Goal: Task Accomplishment & Management: Use online tool/utility

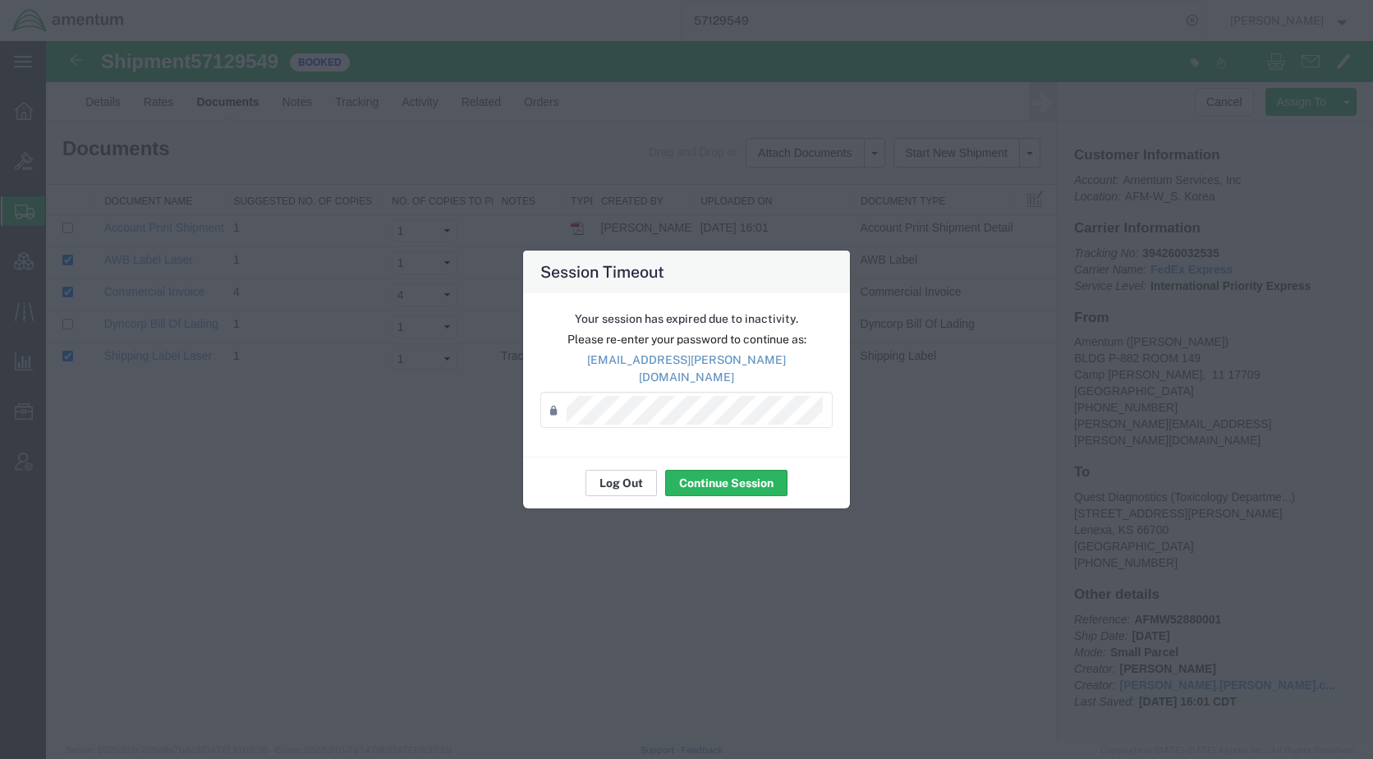
click at [621, 484] on button "Log Out" at bounding box center [621, 483] width 71 height 26
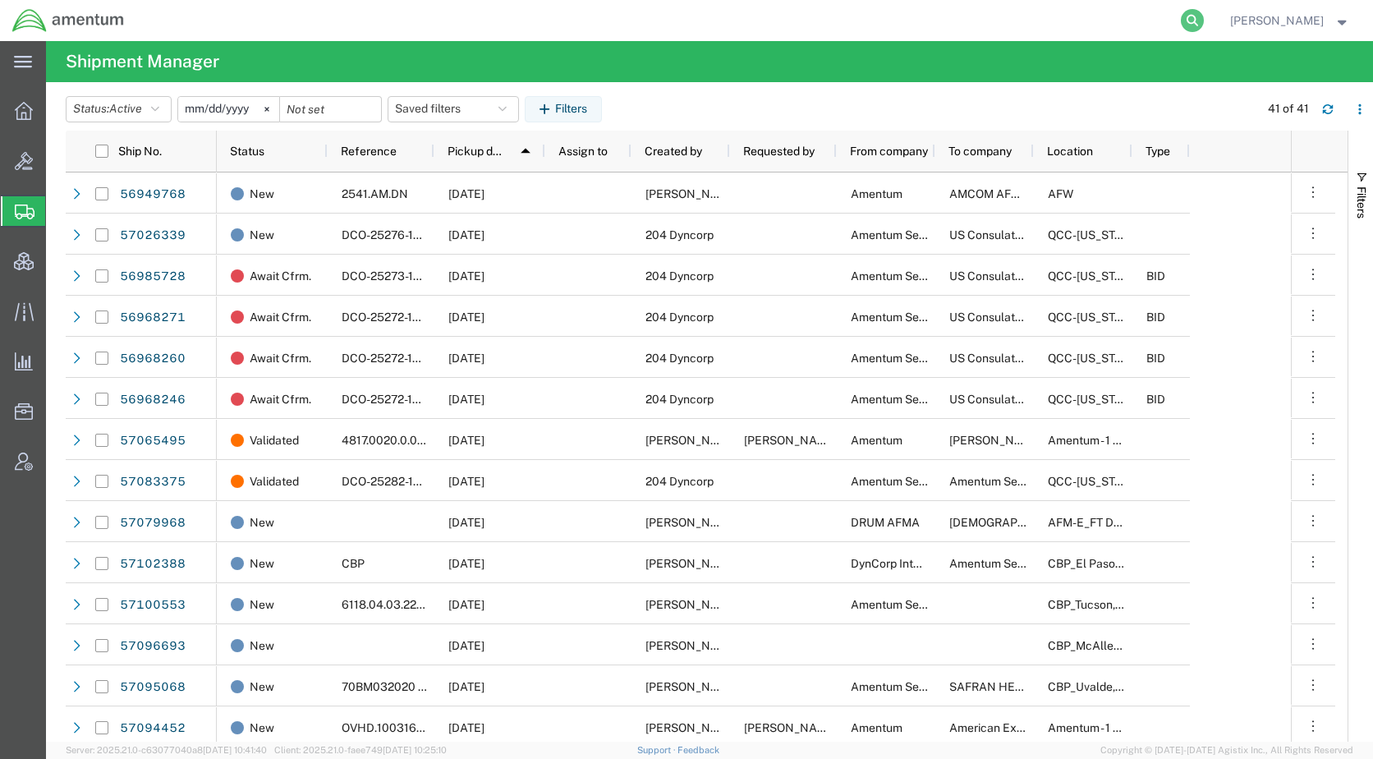
click at [1204, 21] on icon at bounding box center [1192, 20] width 23 height 23
paste input "57024072"
click at [1207, 18] on form "57024072" at bounding box center [944, 20] width 526 height 41
type input "57024072"
click at [1204, 17] on icon at bounding box center [1192, 20] width 23 height 23
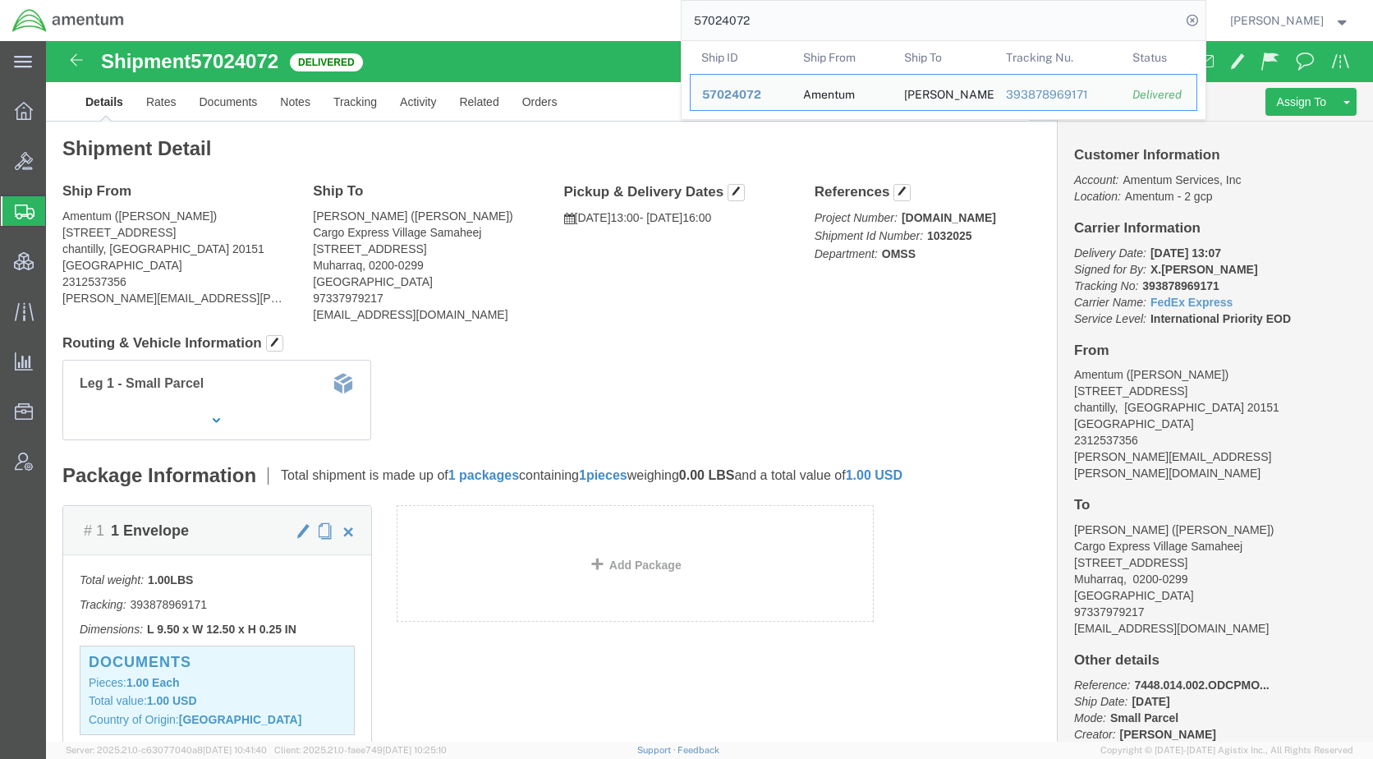
click link "Clone Shipment"
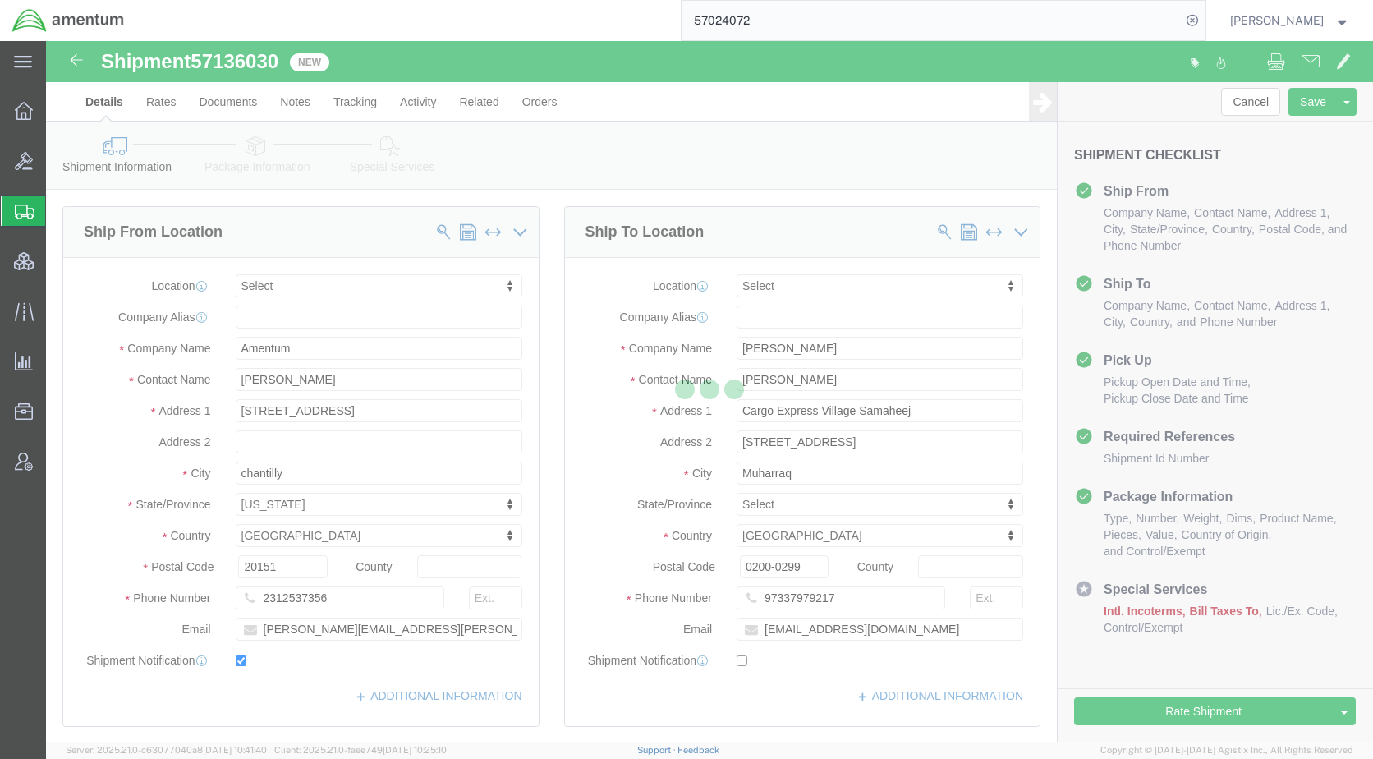
select select
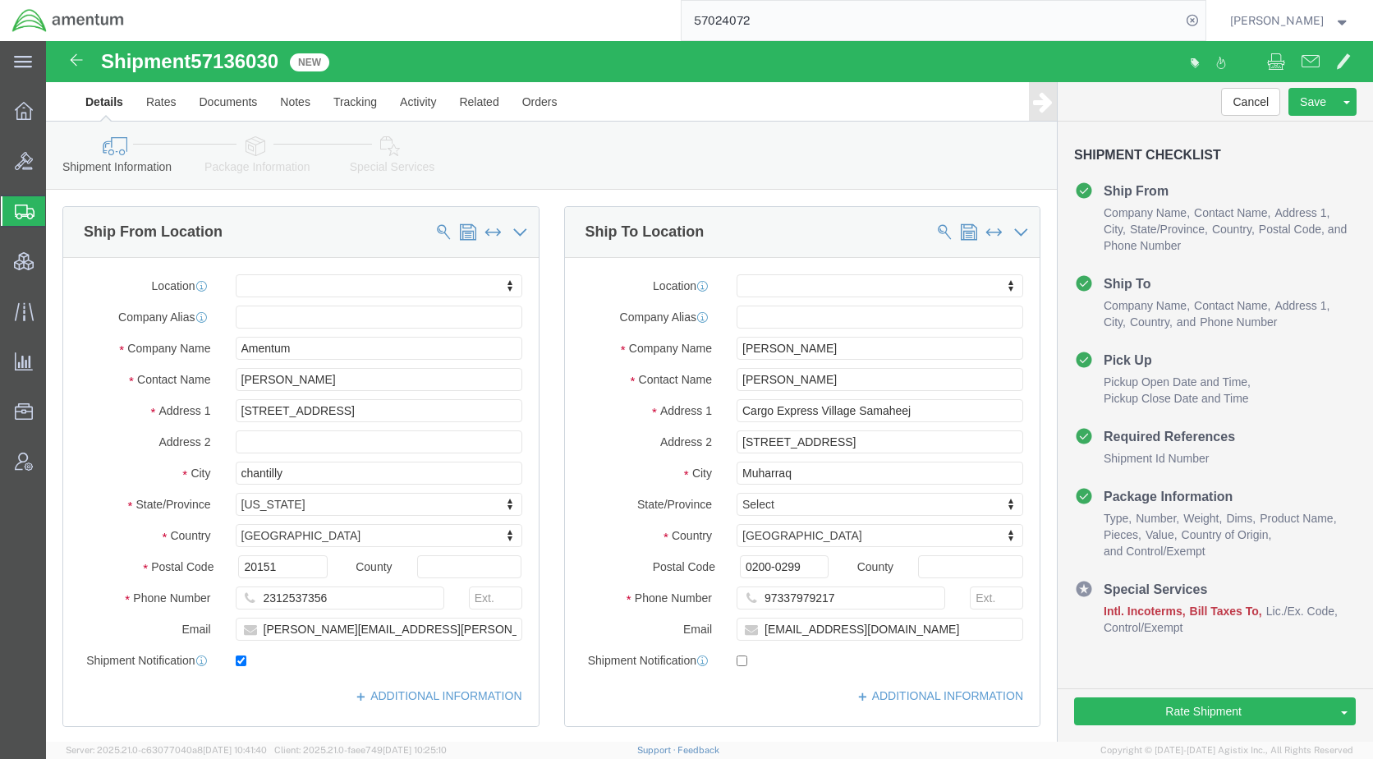
click icon
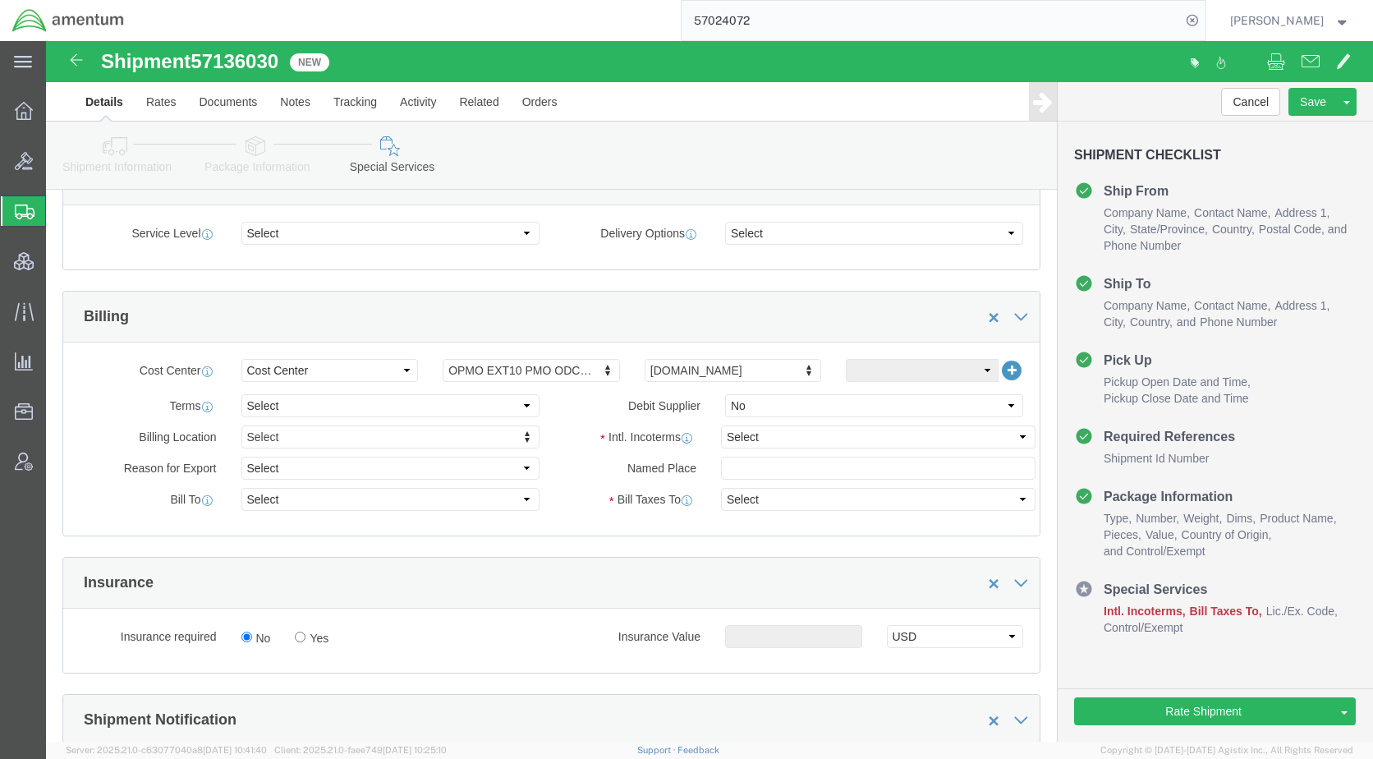
scroll to position [657, 0]
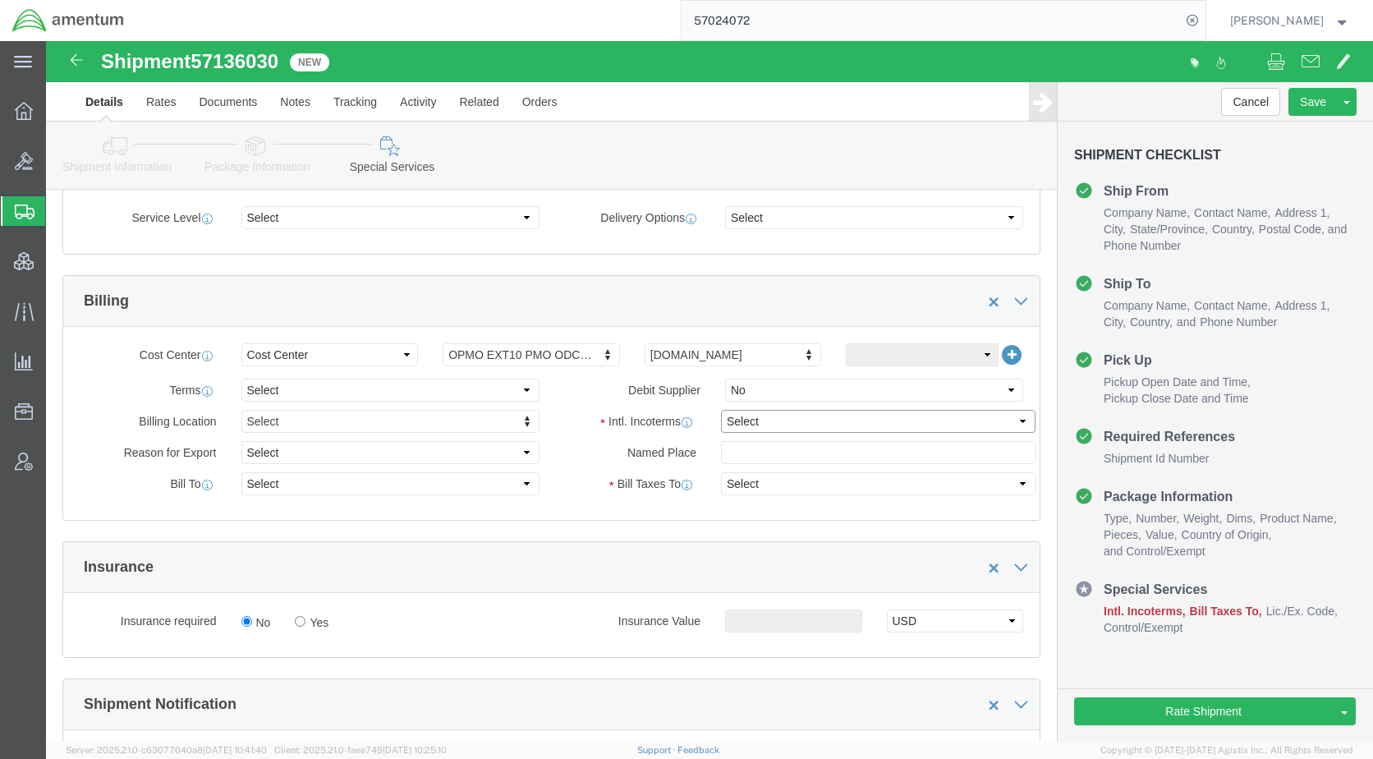
click select "Select Carriage Insurance Paid Carriage Paid To Cost and Freight Cost Insurance…"
select select "DDP"
click select "Select Carriage Insurance Paid Carriage Paid To Cost and Freight Cost Insurance…"
select select "SHIP"
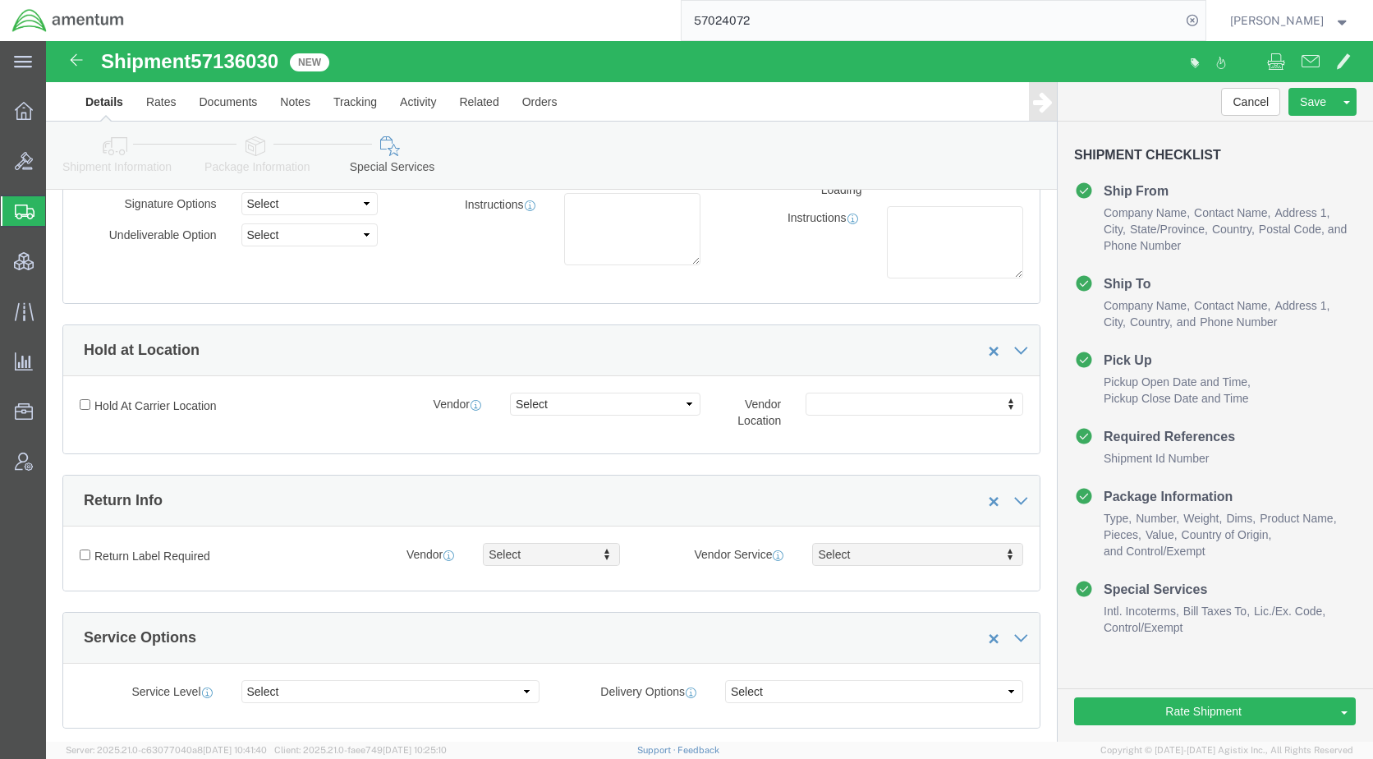
scroll to position [0, 0]
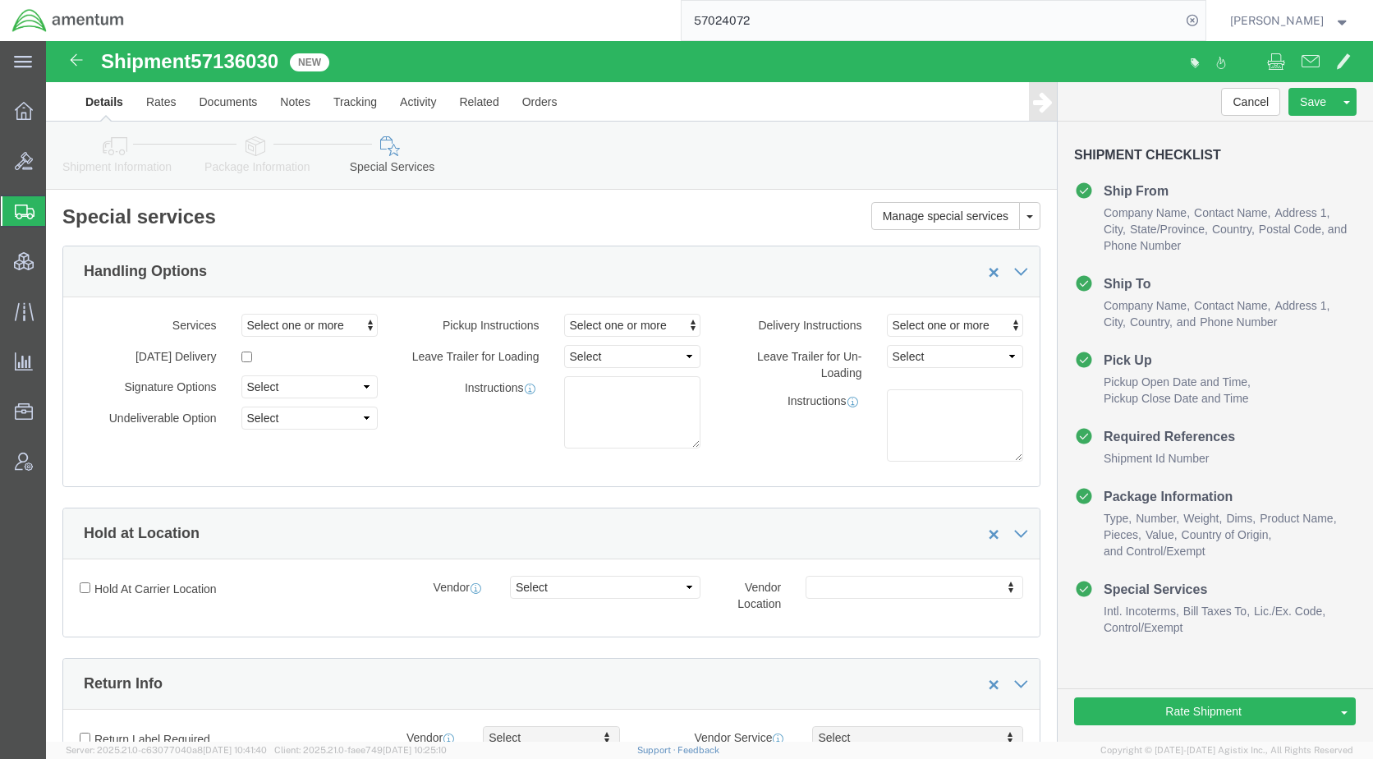
click icon
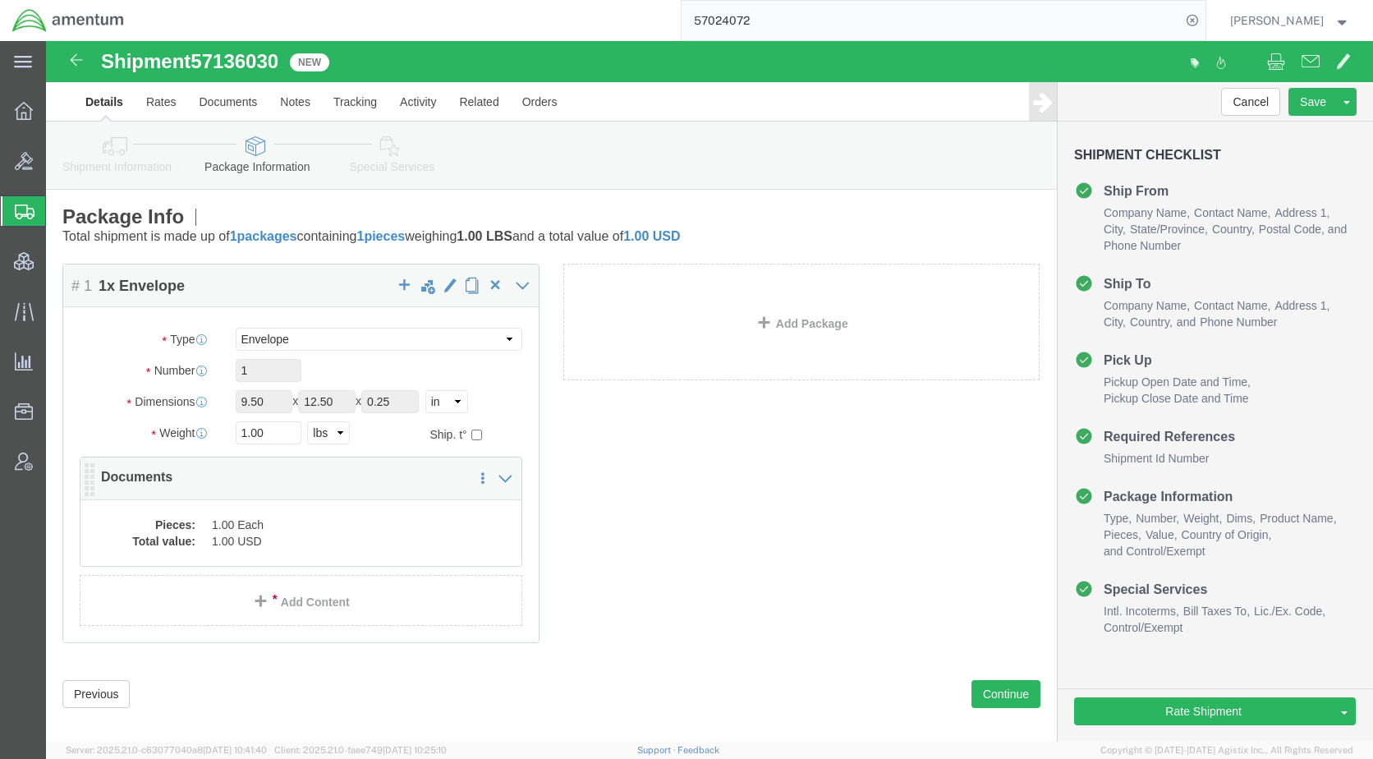
click dd "1.00 Each"
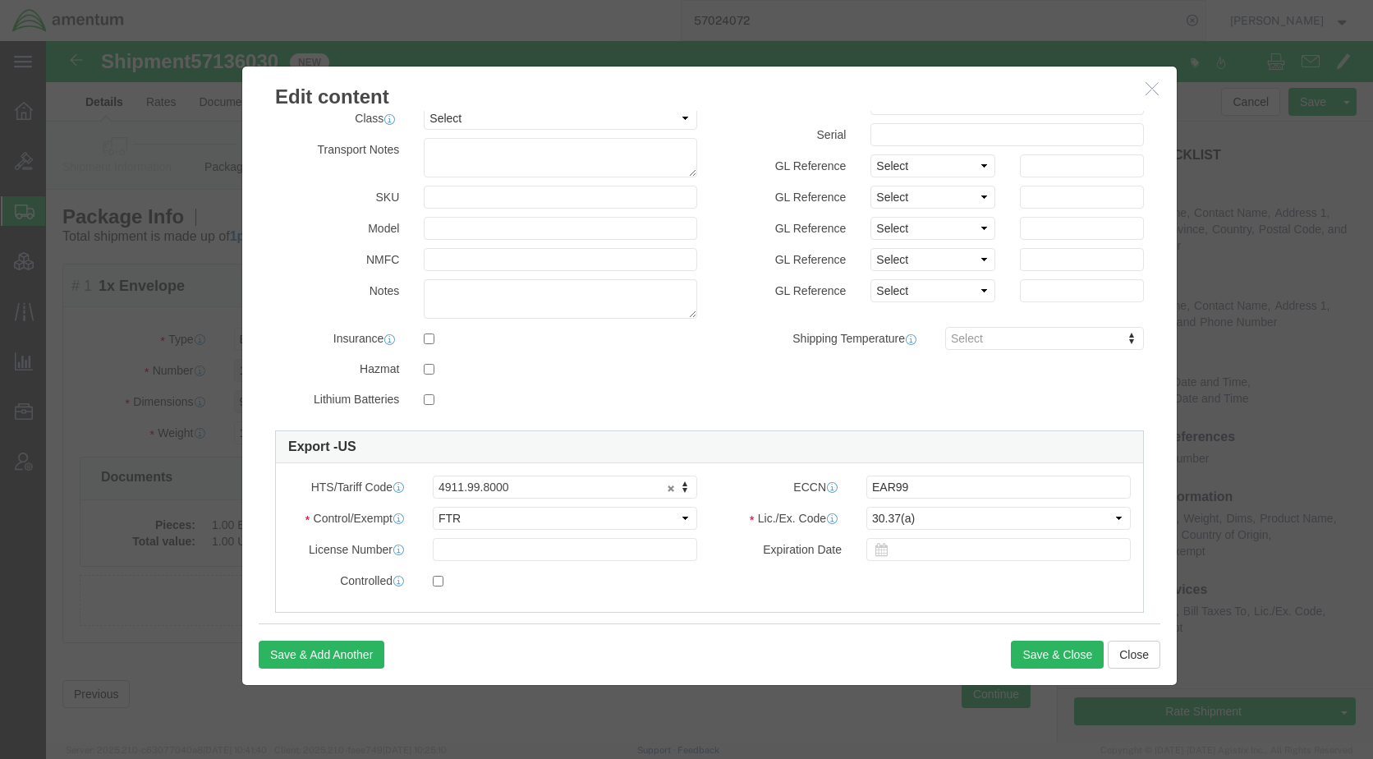
scroll to position [304, 0]
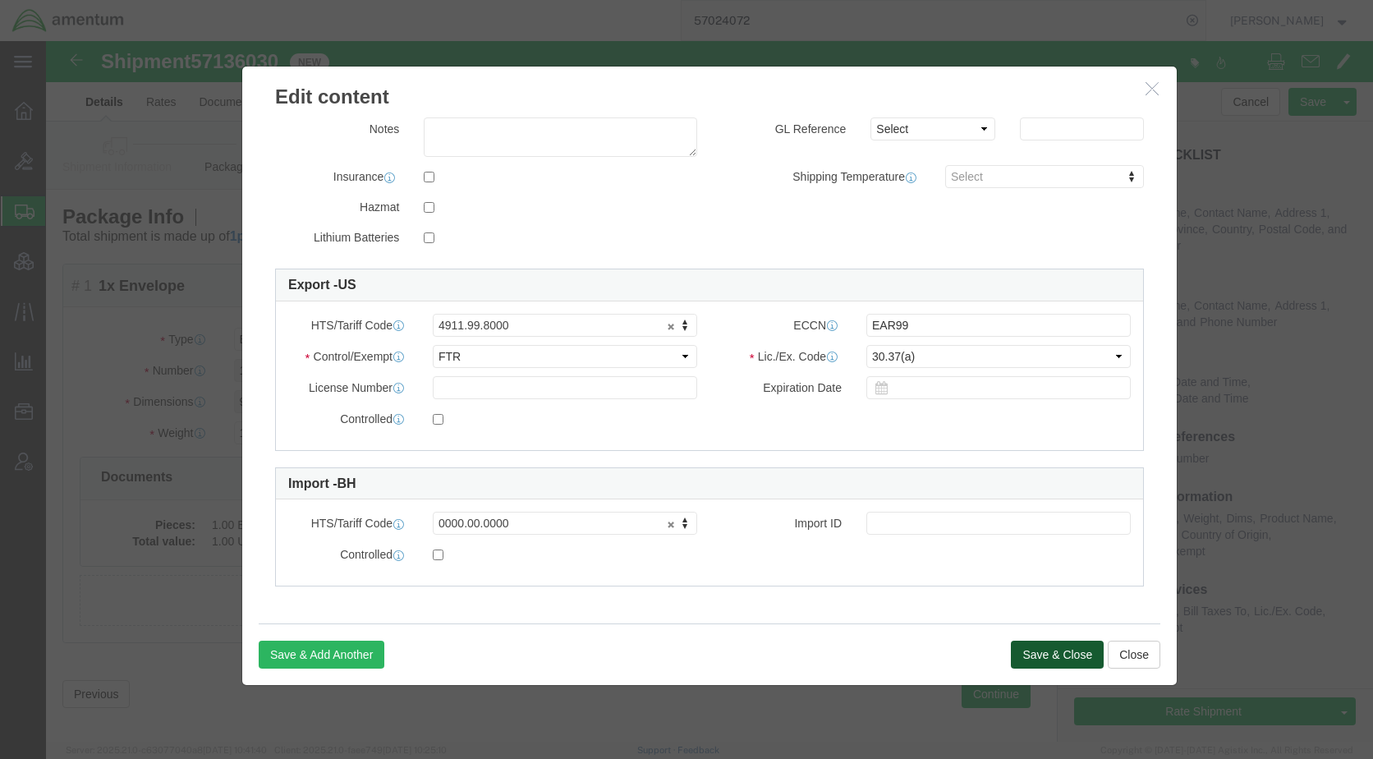
click button "Save & Close"
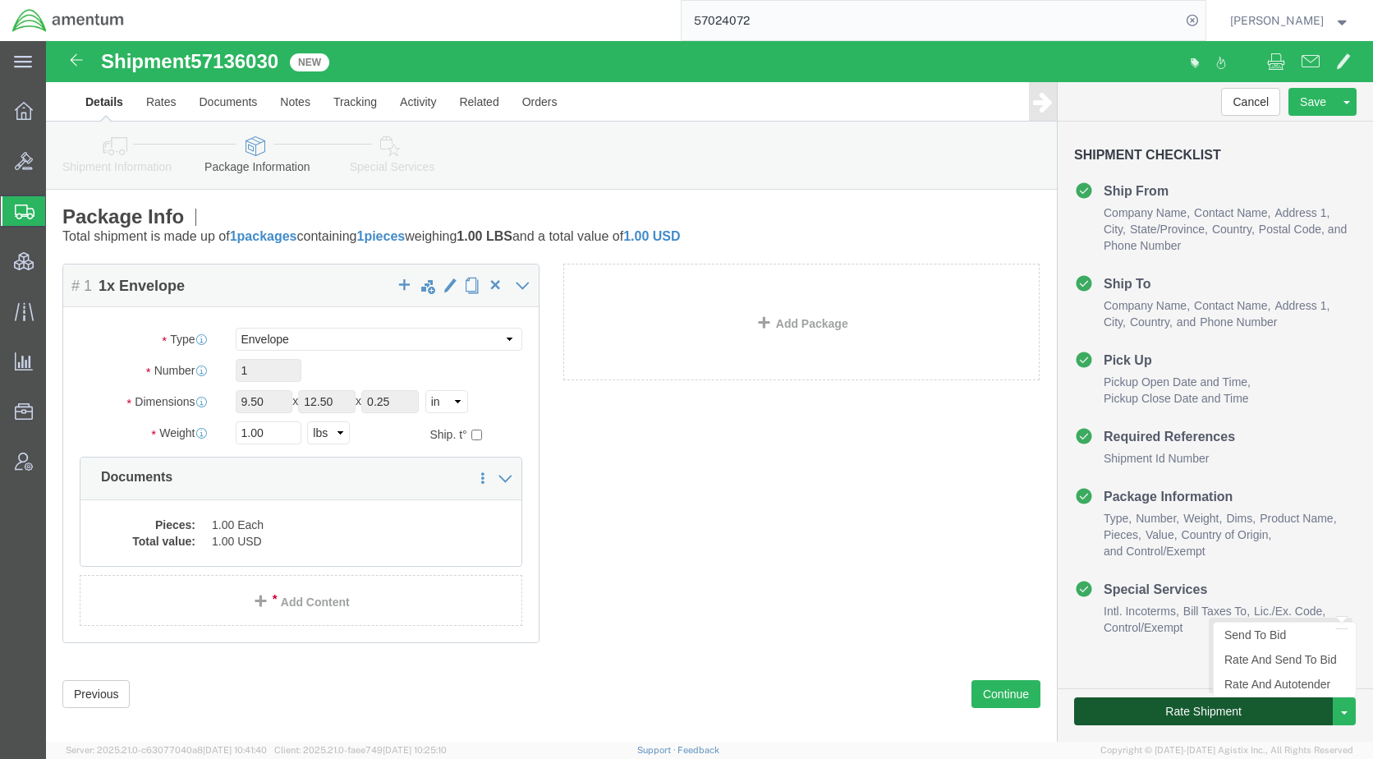
click button "Rate Shipment"
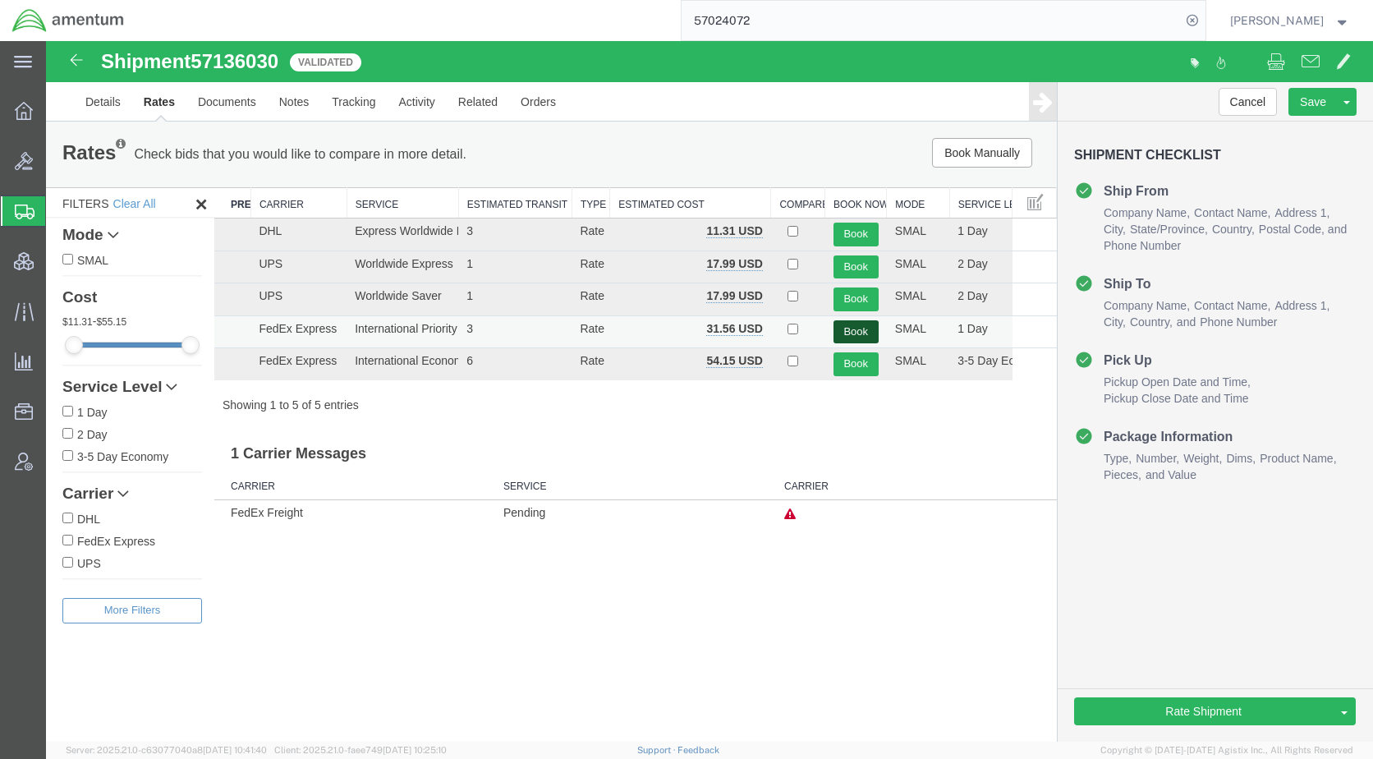
click at [867, 327] on button "Book" at bounding box center [856, 332] width 45 height 24
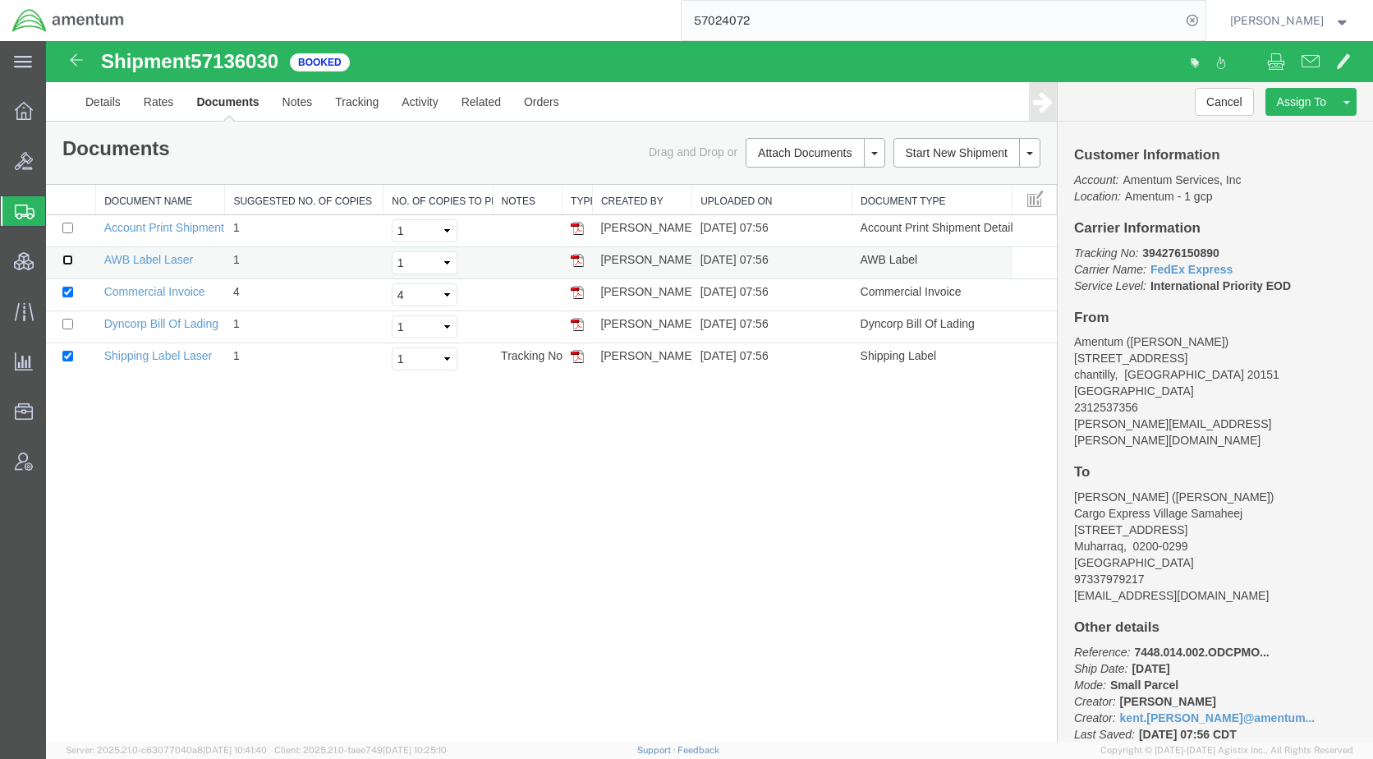
drag, startPoint x: 69, startPoint y: 260, endPoint x: 90, endPoint y: 265, distance: 21.3
click at [69, 260] on input "checkbox" at bounding box center [67, 260] width 11 height 11
checkbox input "true"
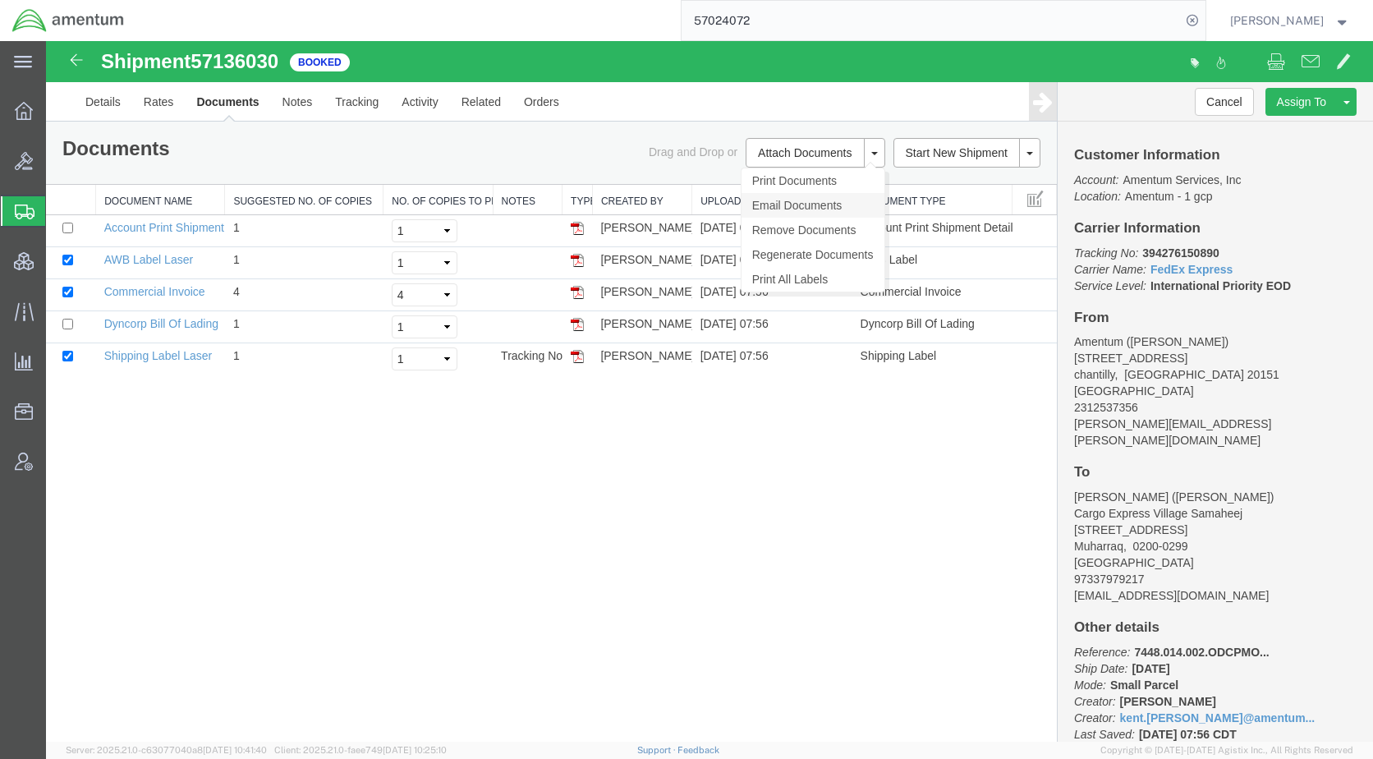
click at [784, 200] on link "Email Documents" at bounding box center [813, 205] width 143 height 25
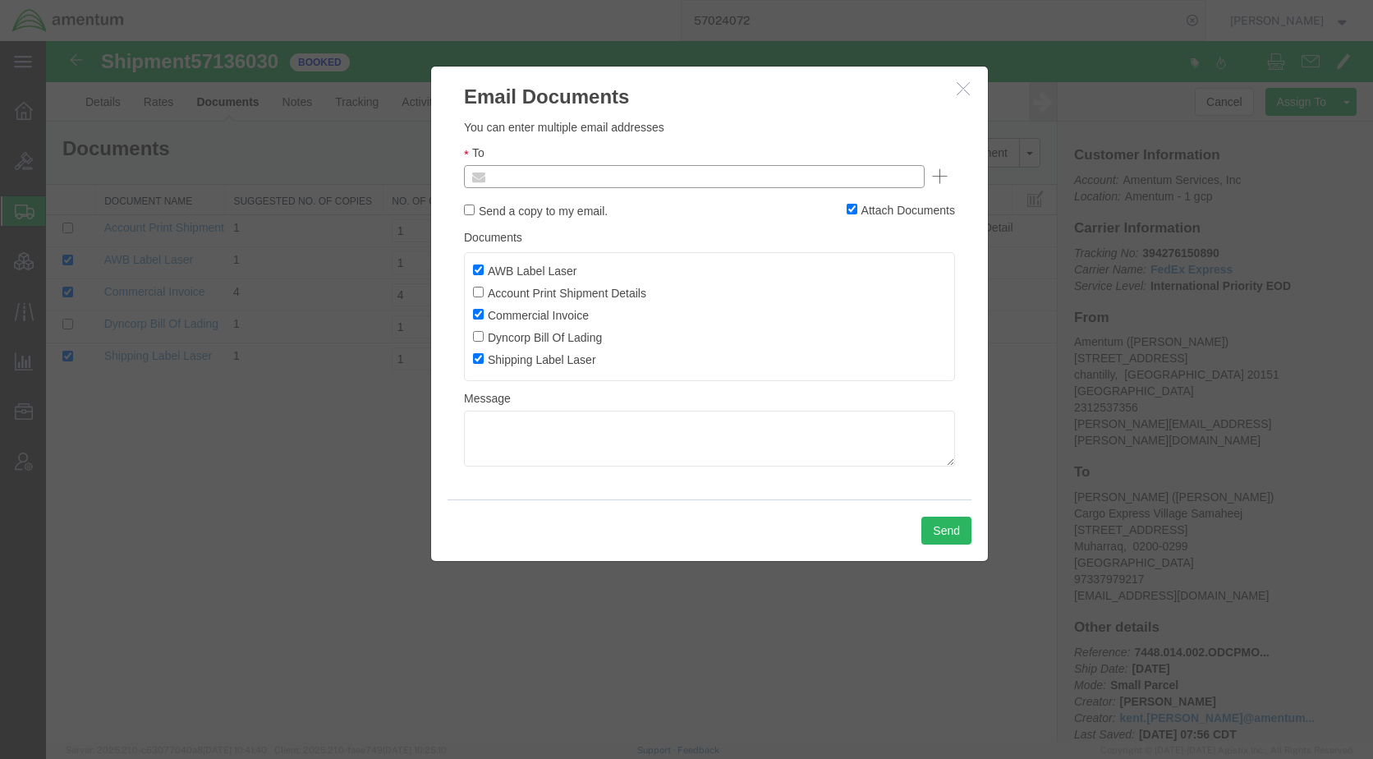
click at [575, 185] on input "text" at bounding box center [583, 176] width 192 height 21
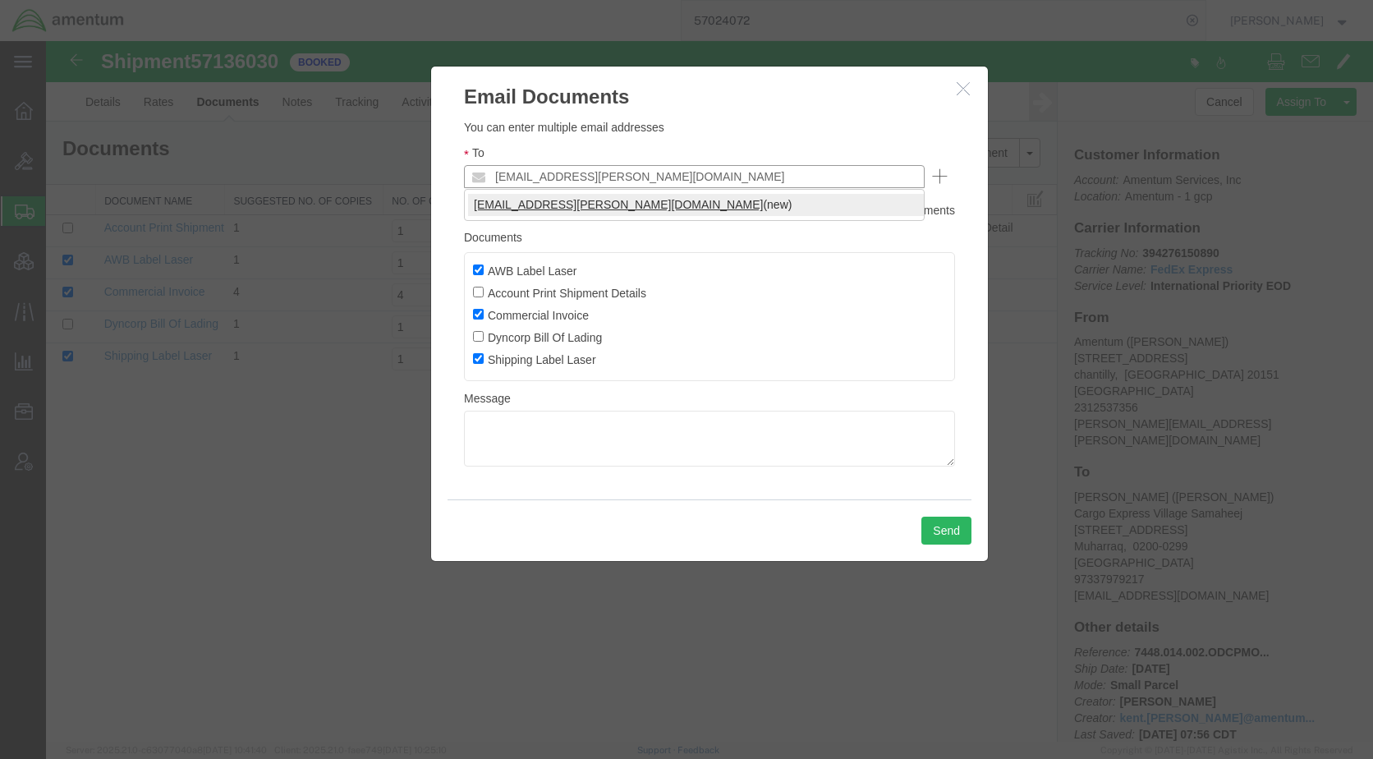
type input "[EMAIL_ADDRESS][PERSON_NAME][DOMAIN_NAME]"
click at [930, 537] on button "Send" at bounding box center [947, 531] width 50 height 28
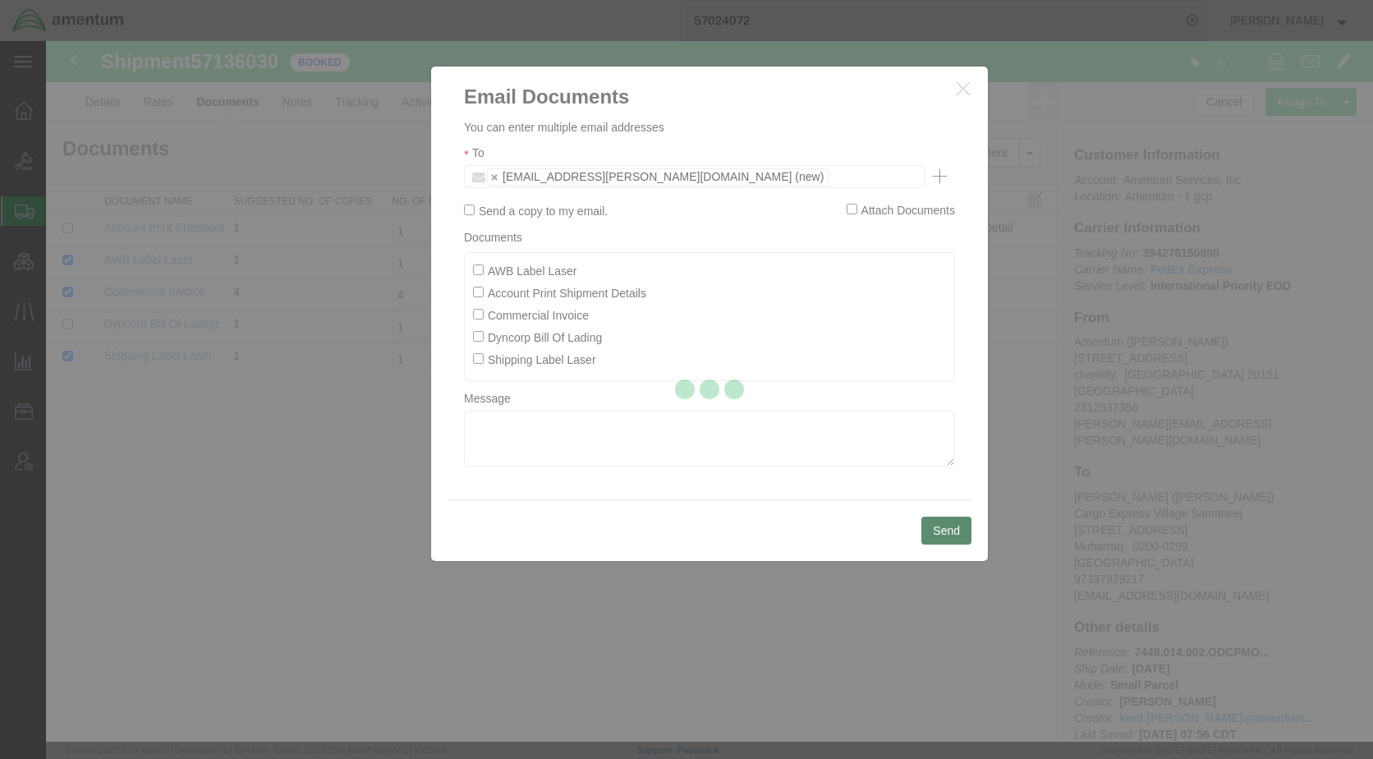
checkbox input "false"
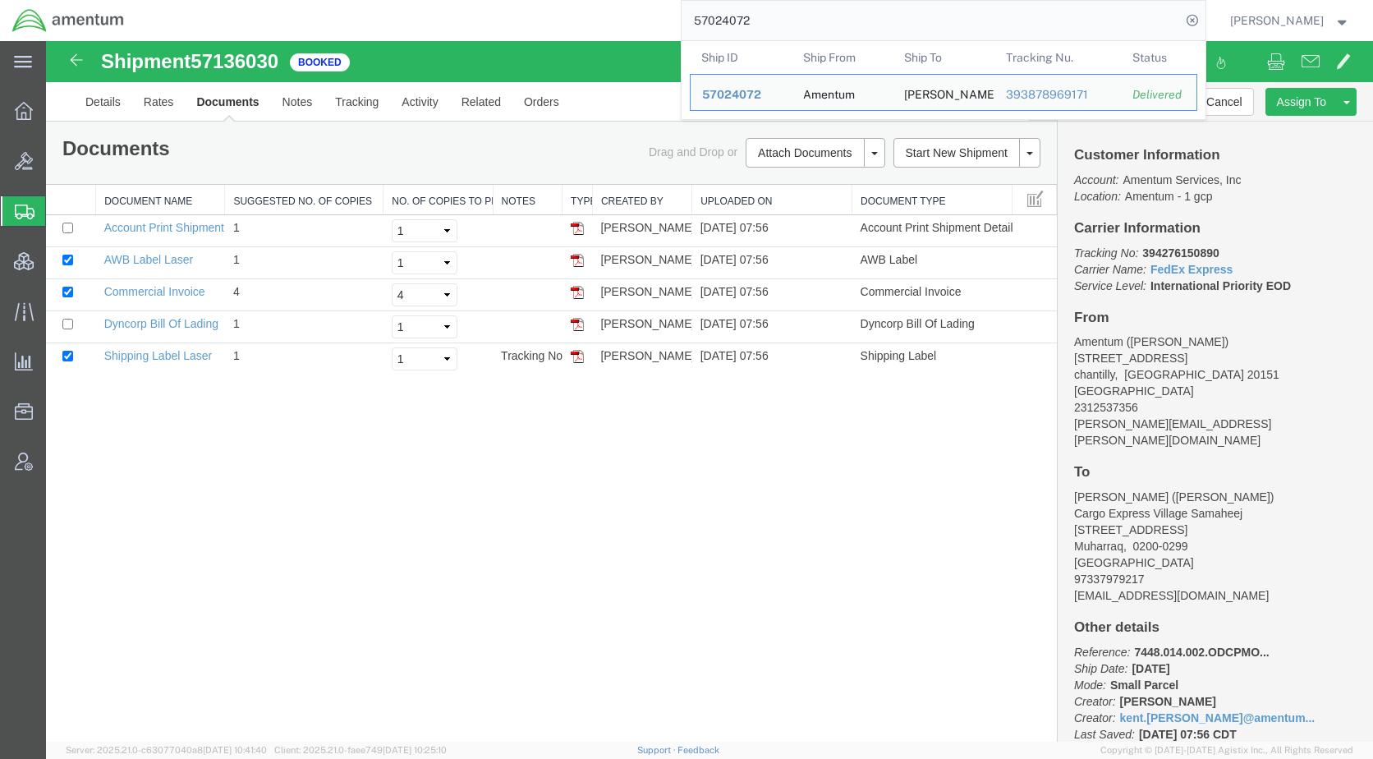
drag, startPoint x: 788, startPoint y: 18, endPoint x: 699, endPoint y: 29, distance: 89.4
click at [699, 29] on div "57024072 Ship ID Ship From Ship To Tracking Nu. Status Ship ID 57024072 Ship Fr…" at bounding box center [671, 20] width 1070 height 41
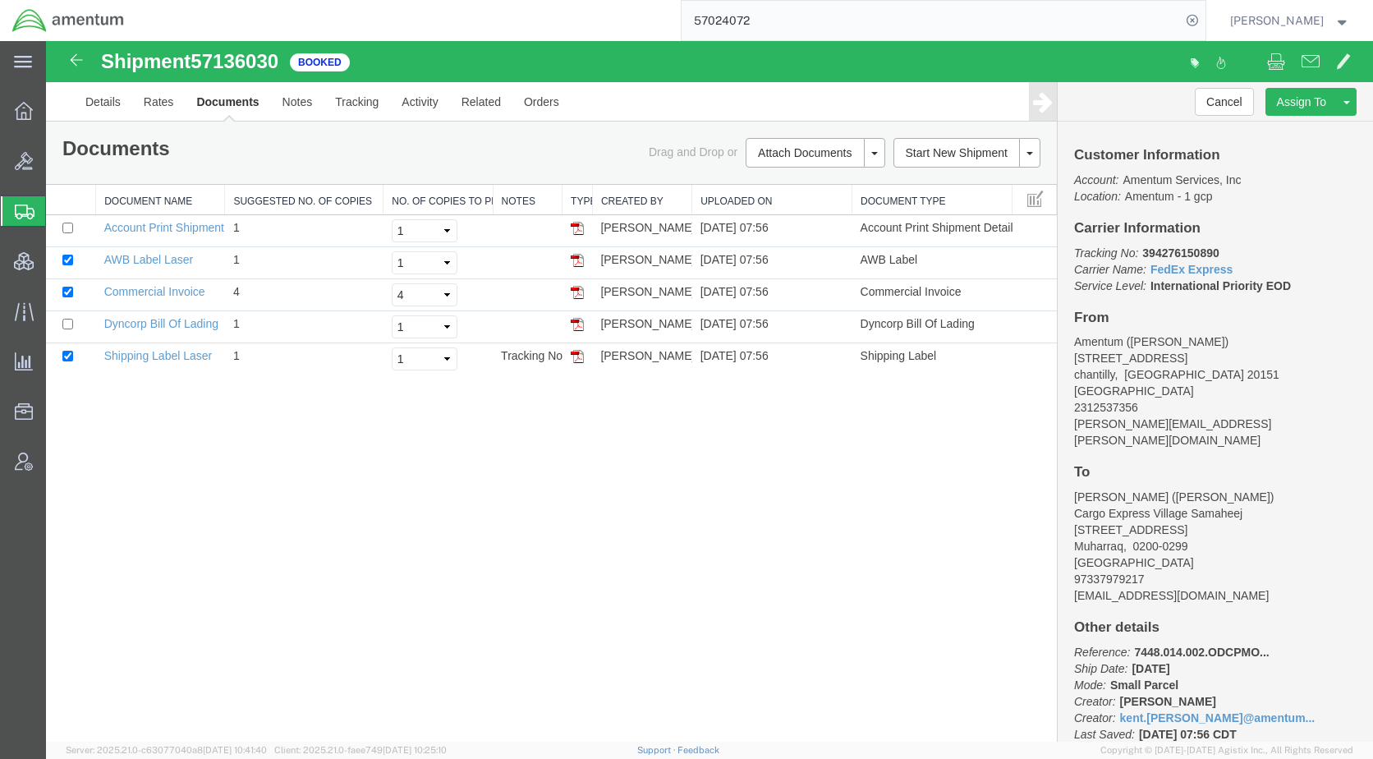
paste input "129178"
type input "57129178"
click at [1204, 21] on icon at bounding box center [1192, 20] width 23 height 23
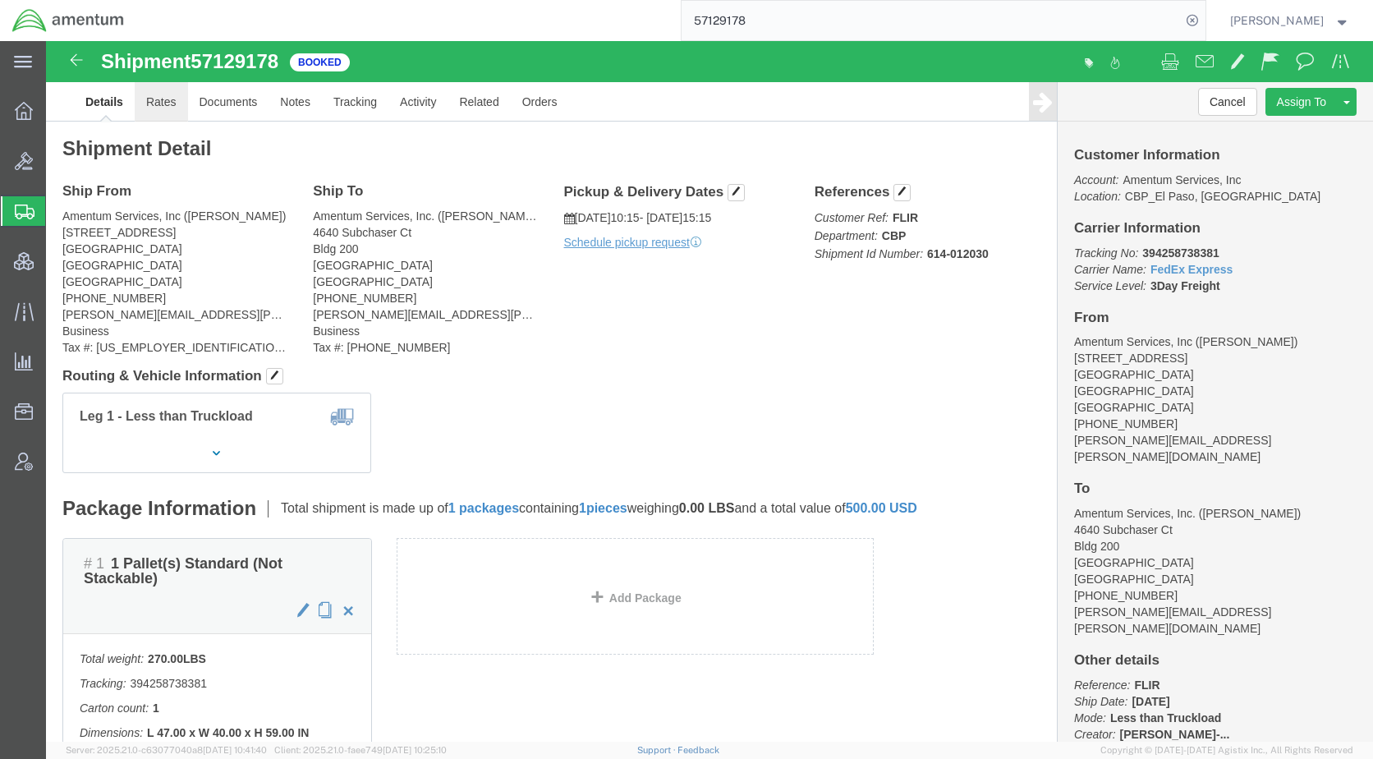
click link "Rates"
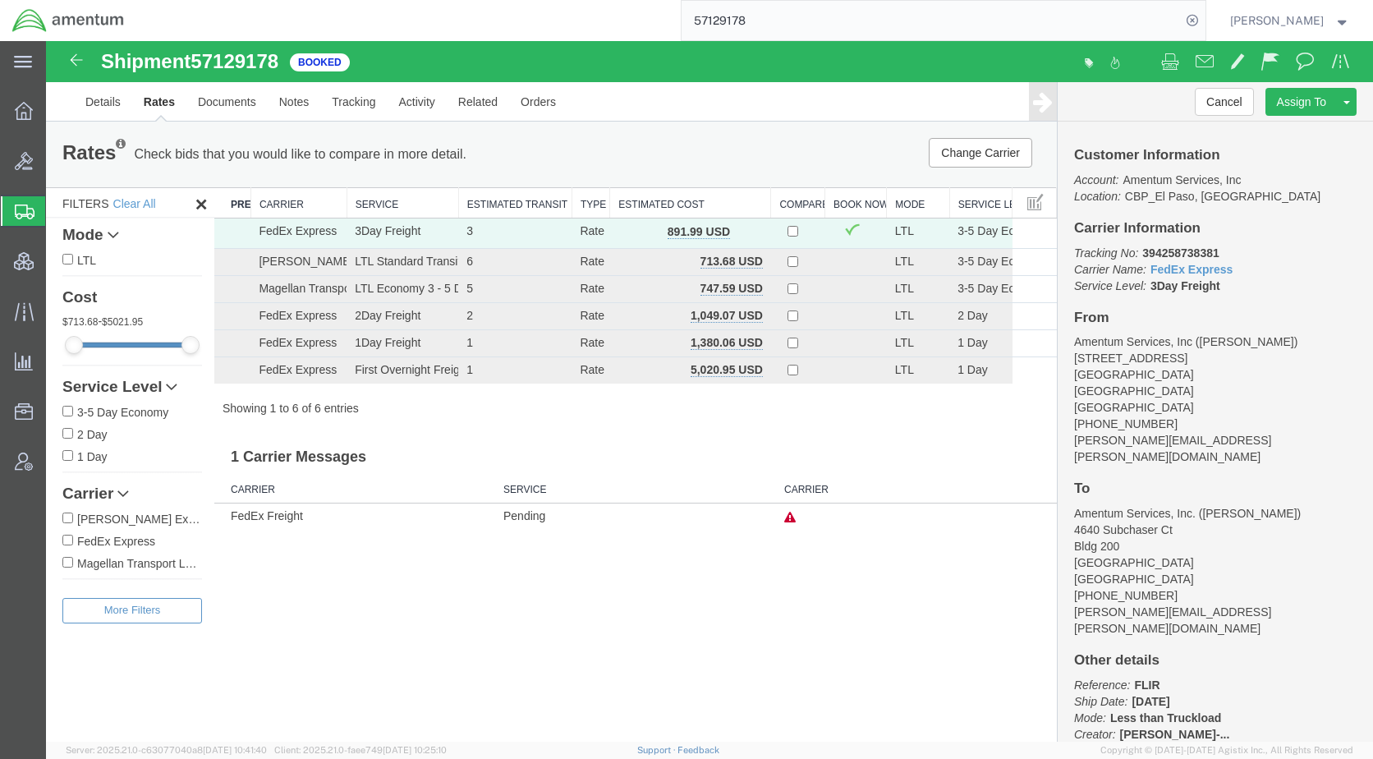
click at [288, 203] on th "Carrier" at bounding box center [299, 203] width 96 height 30
